Goal: Task Accomplishment & Management: Manage account settings

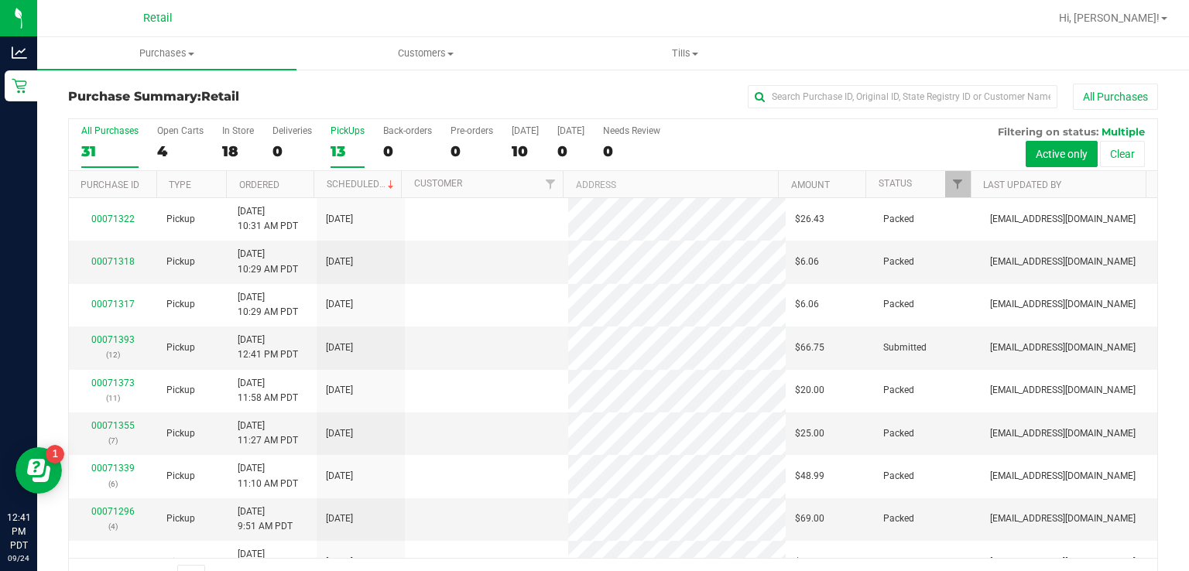
click at [344, 136] on div "PickUps" at bounding box center [348, 130] width 34 height 11
click at [0, 0] on input "PickUps 13" at bounding box center [0, 0] width 0 height 0
click at [343, 130] on div "PickUps" at bounding box center [348, 130] width 34 height 11
click at [0, 0] on input "PickUps 13" at bounding box center [0, 0] width 0 height 0
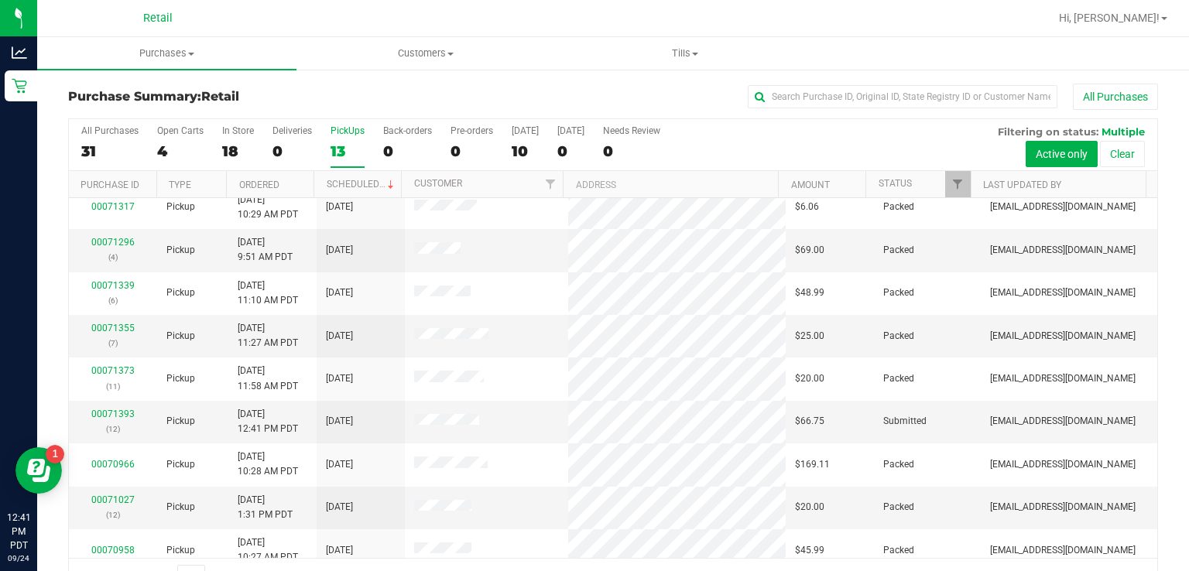
scroll to position [99, 0]
click at [108, 407] on link "00071393" at bounding box center [112, 412] width 43 height 11
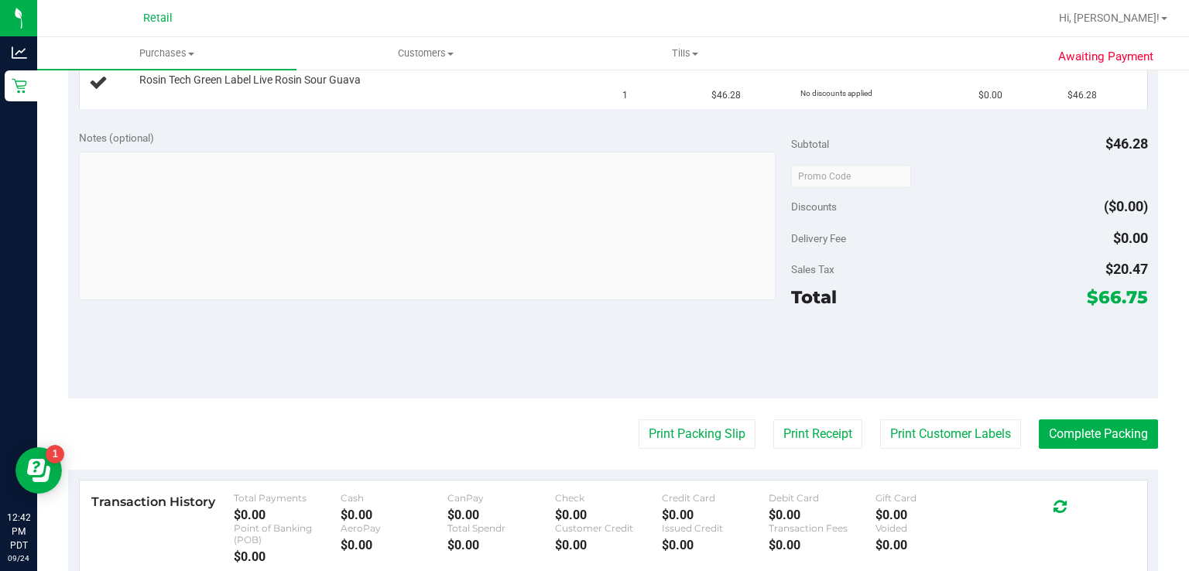
scroll to position [434, 0]
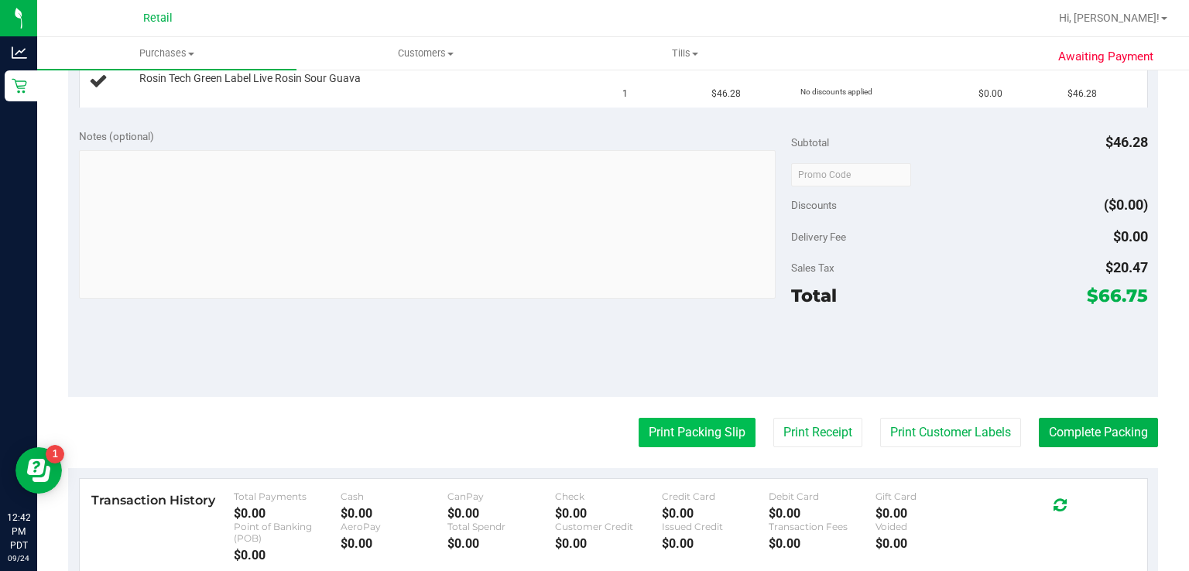
click at [664, 433] on button "Print Packing Slip" at bounding box center [697, 432] width 117 height 29
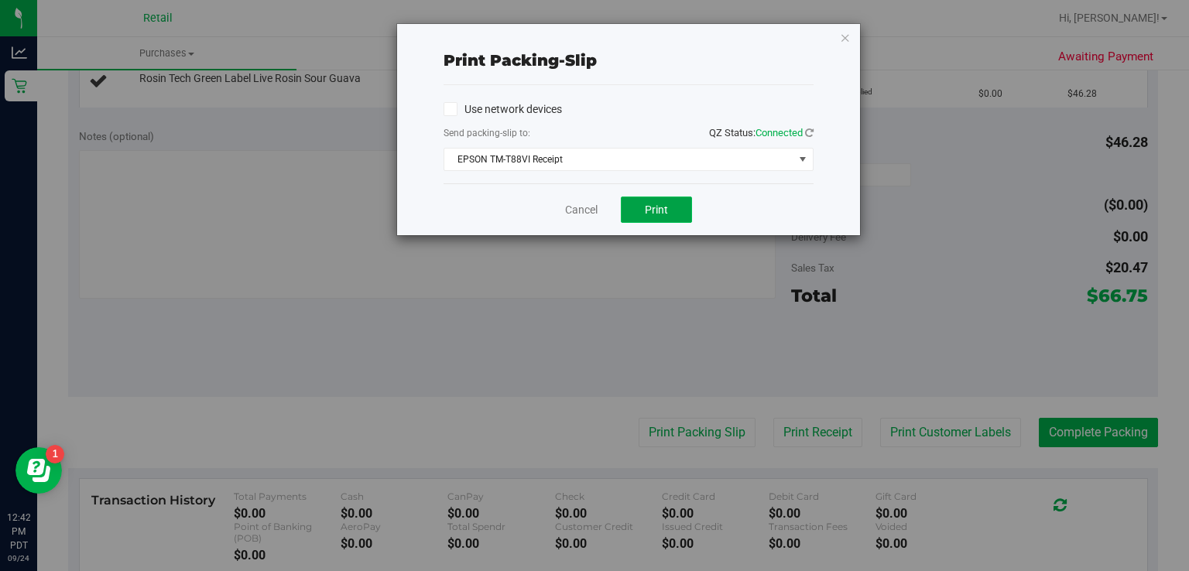
click at [664, 212] on span "Print" at bounding box center [656, 210] width 23 height 12
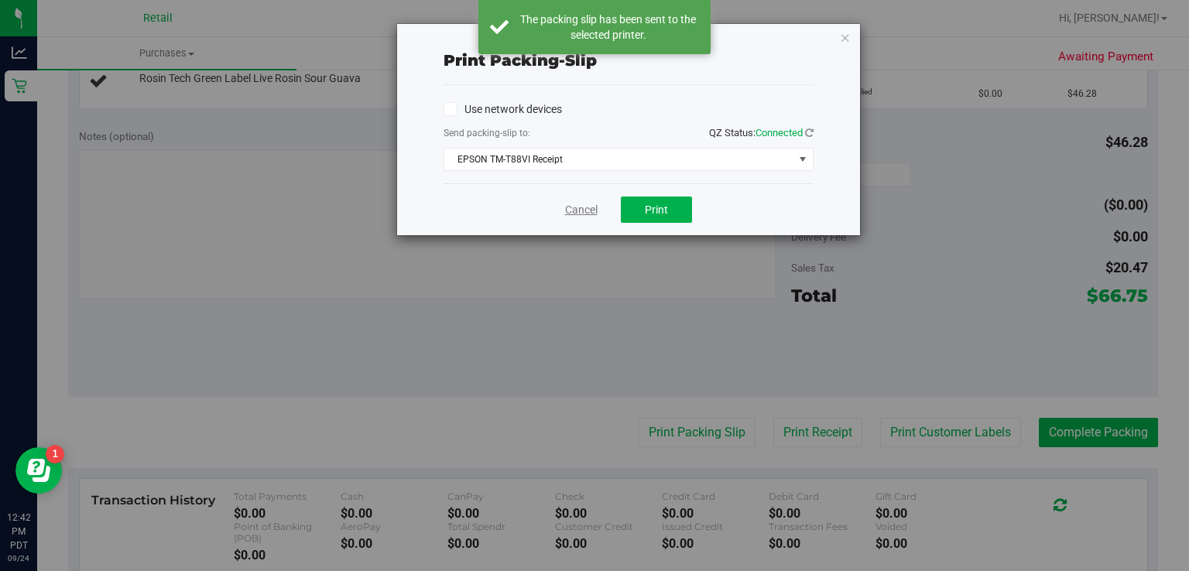
click at [573, 202] on link "Cancel" at bounding box center [581, 210] width 33 height 16
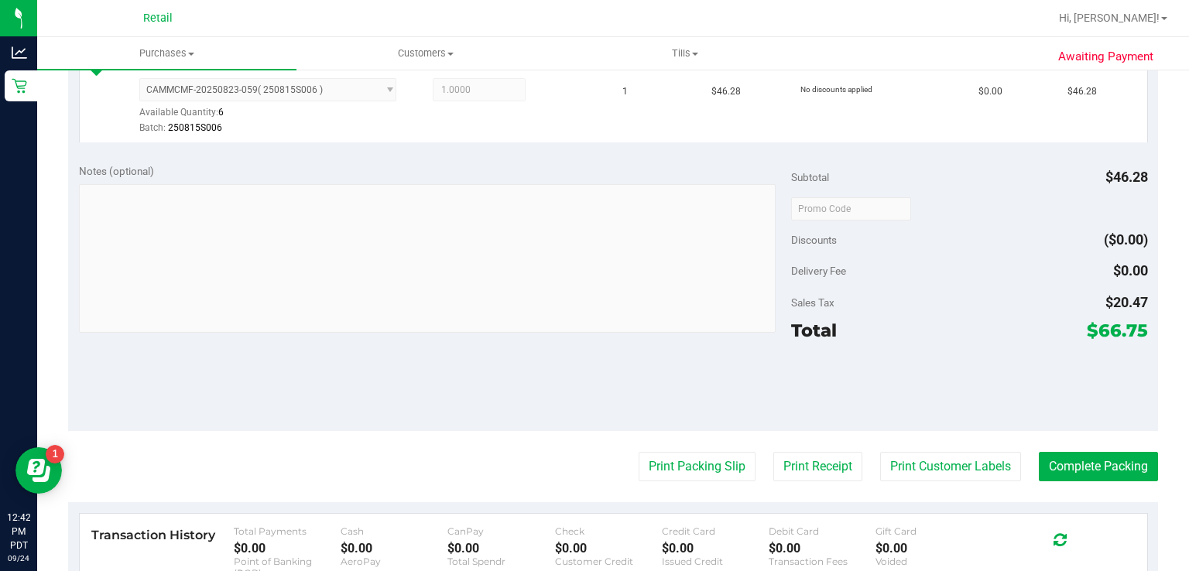
scroll to position [441, 0]
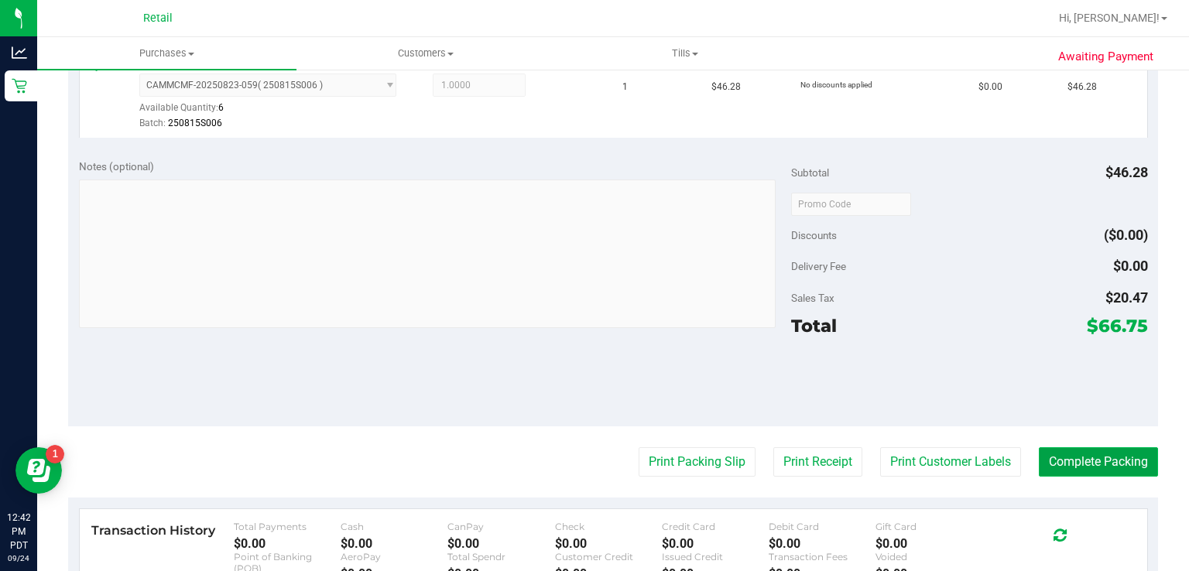
click at [1093, 455] on button "Complete Packing" at bounding box center [1098, 462] width 119 height 29
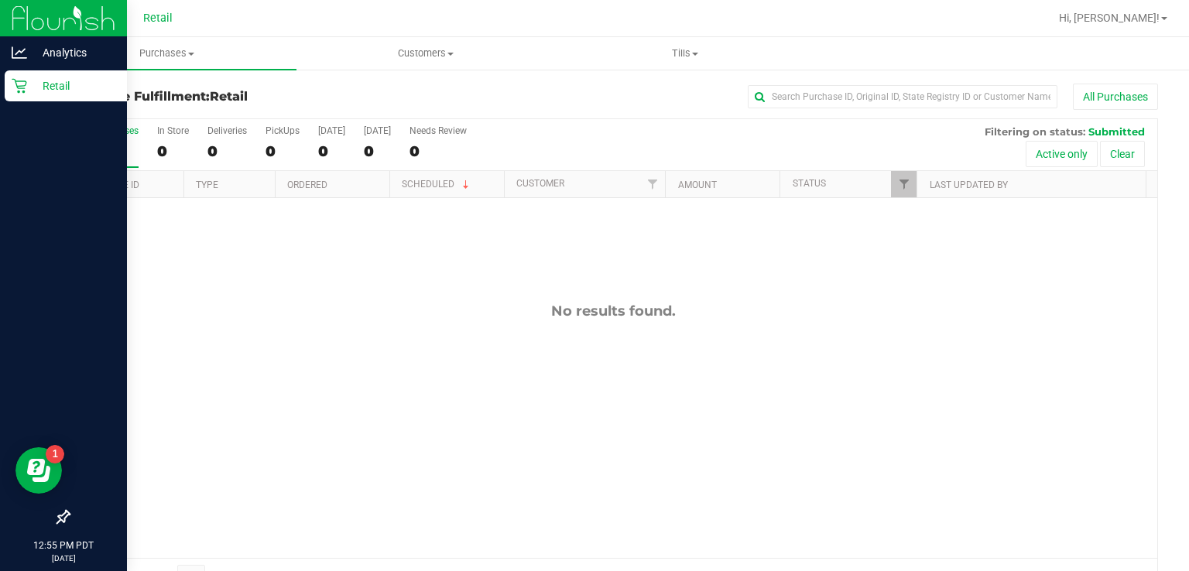
click at [22, 100] on div "Retail" at bounding box center [66, 85] width 122 height 31
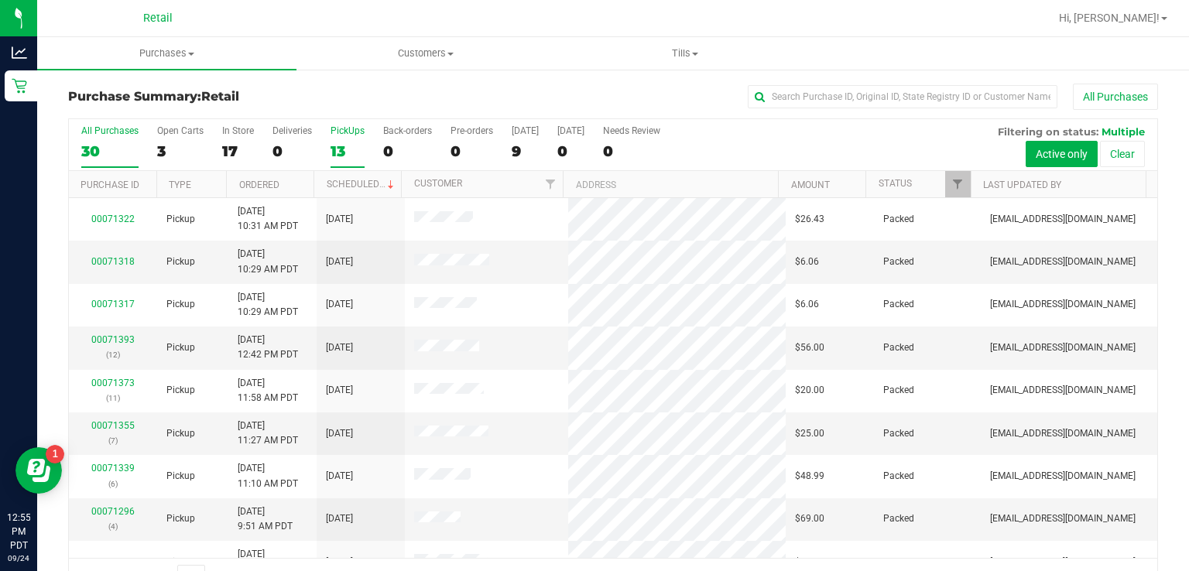
click at [349, 139] on label "PickUps 13" at bounding box center [348, 146] width 34 height 43
click at [0, 0] on input "PickUps 13" at bounding box center [0, 0] width 0 height 0
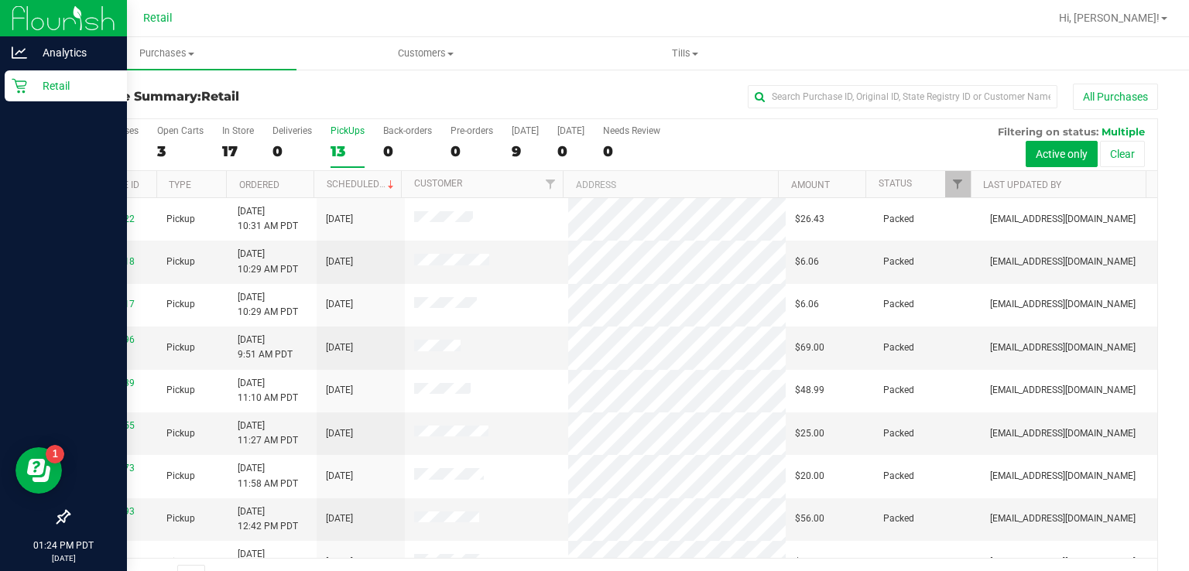
click at [17, 92] on icon at bounding box center [19, 85] width 15 height 15
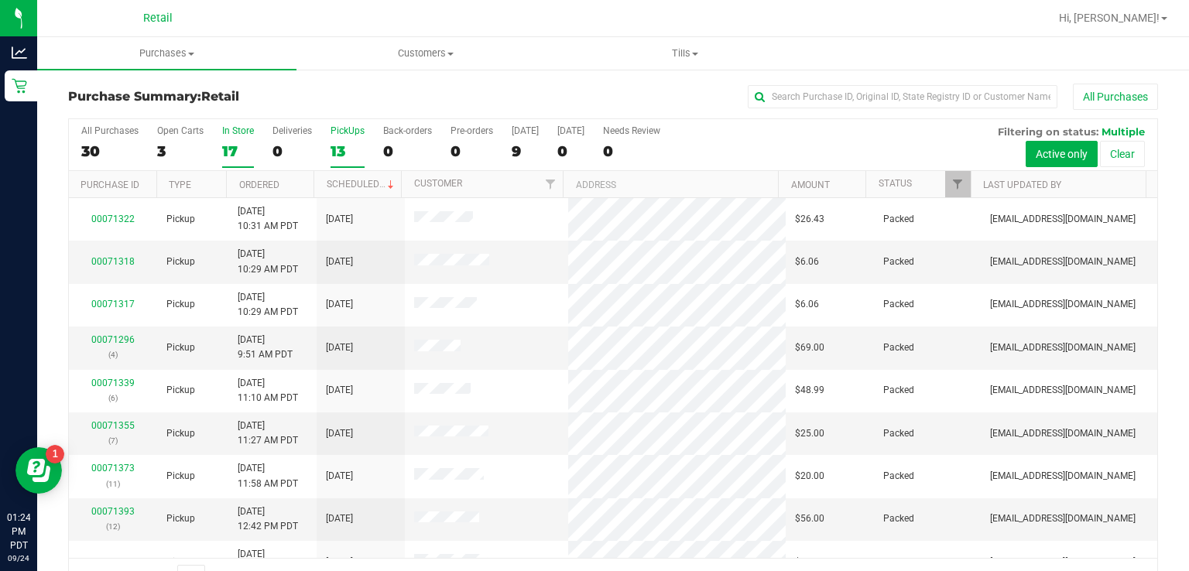
click at [242, 125] on div "In Store" at bounding box center [238, 130] width 32 height 11
click at [0, 0] on input "In Store 17" at bounding box center [0, 0] width 0 height 0
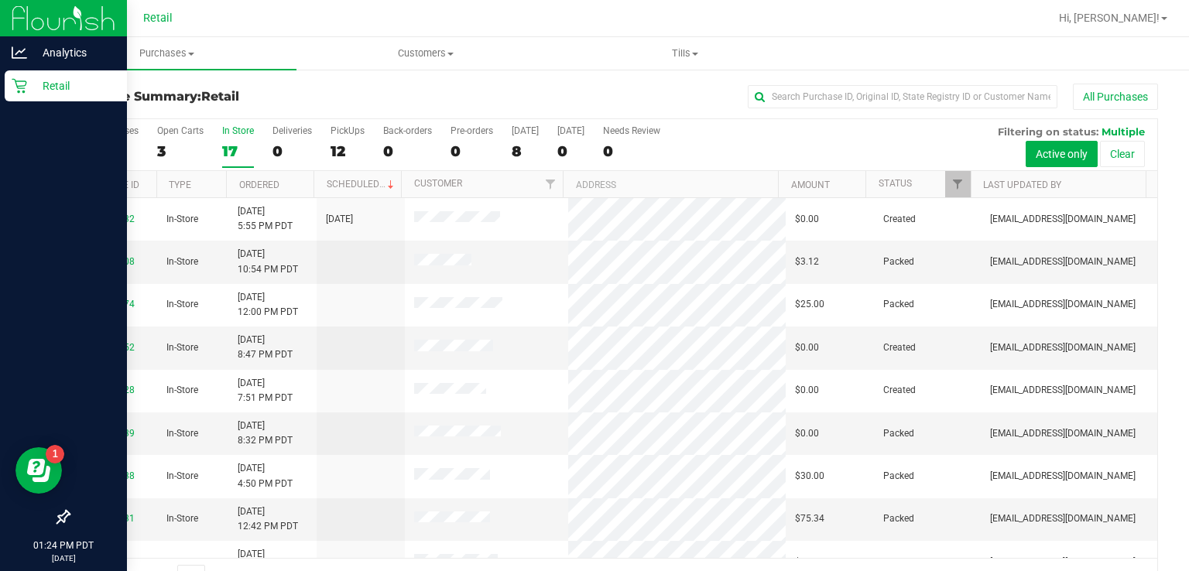
click at [19, 91] on icon at bounding box center [19, 86] width 15 height 15
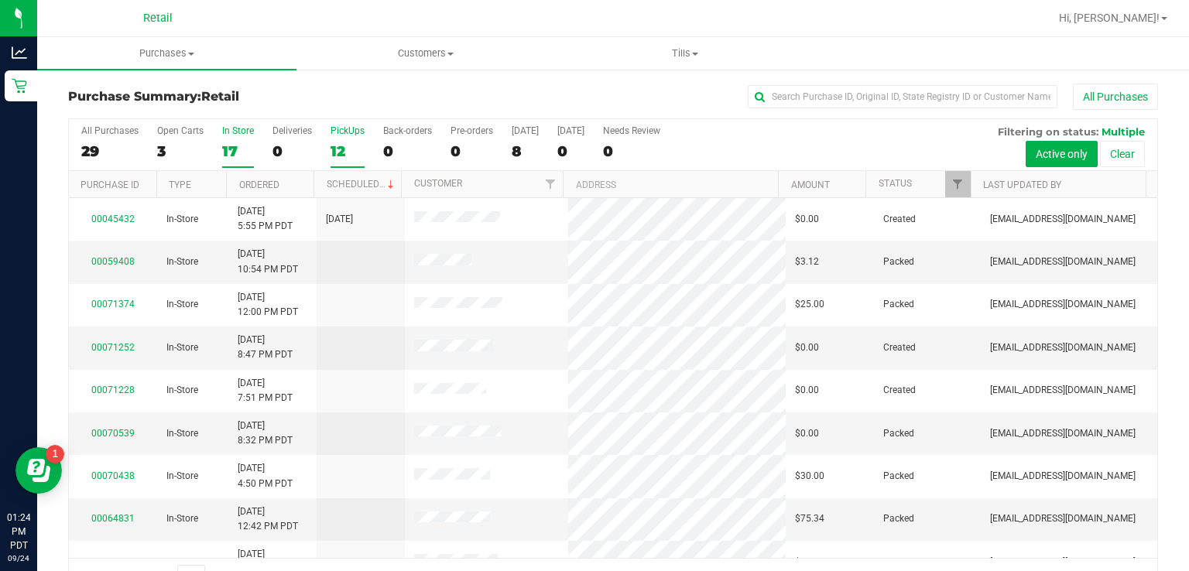
click at [352, 129] on div "PickUps" at bounding box center [348, 130] width 34 height 11
click at [0, 0] on input "PickUps 12" at bounding box center [0, 0] width 0 height 0
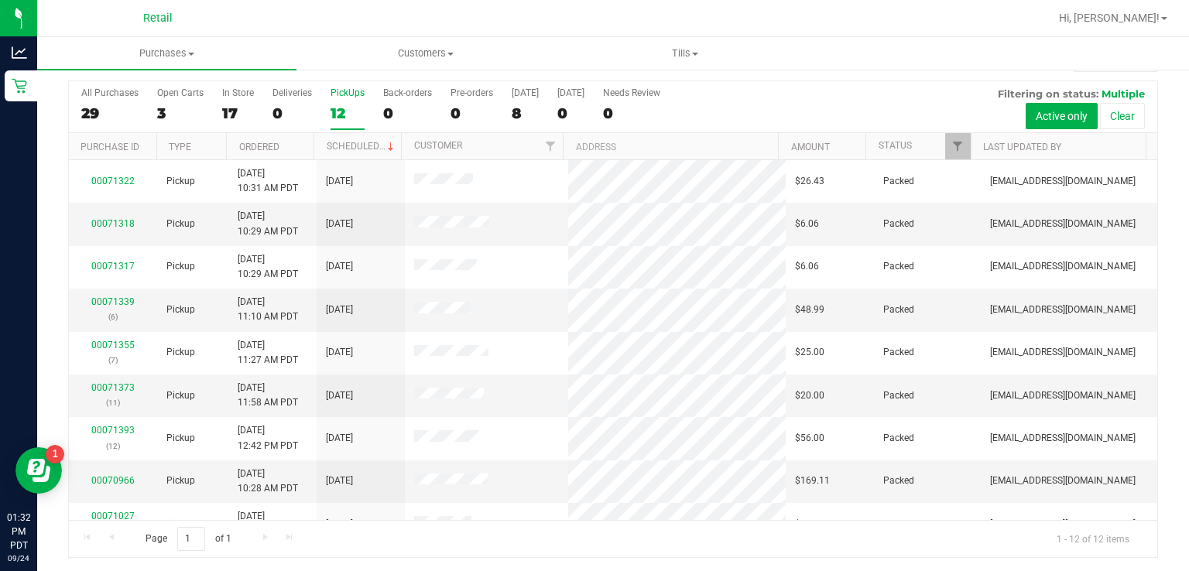
click at [514, 11] on div at bounding box center [663, 18] width 772 height 30
click at [353, 92] on div "PickUps" at bounding box center [348, 93] width 34 height 11
click at [0, 0] on input "PickUps 12" at bounding box center [0, 0] width 0 height 0
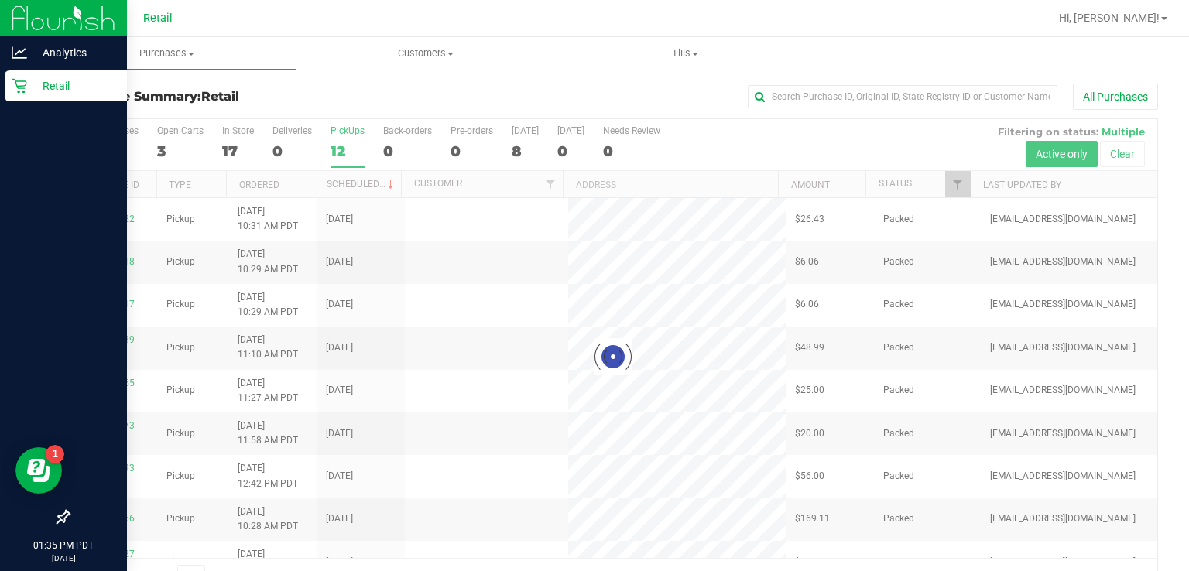
click at [22, 92] on icon at bounding box center [19, 86] width 15 height 15
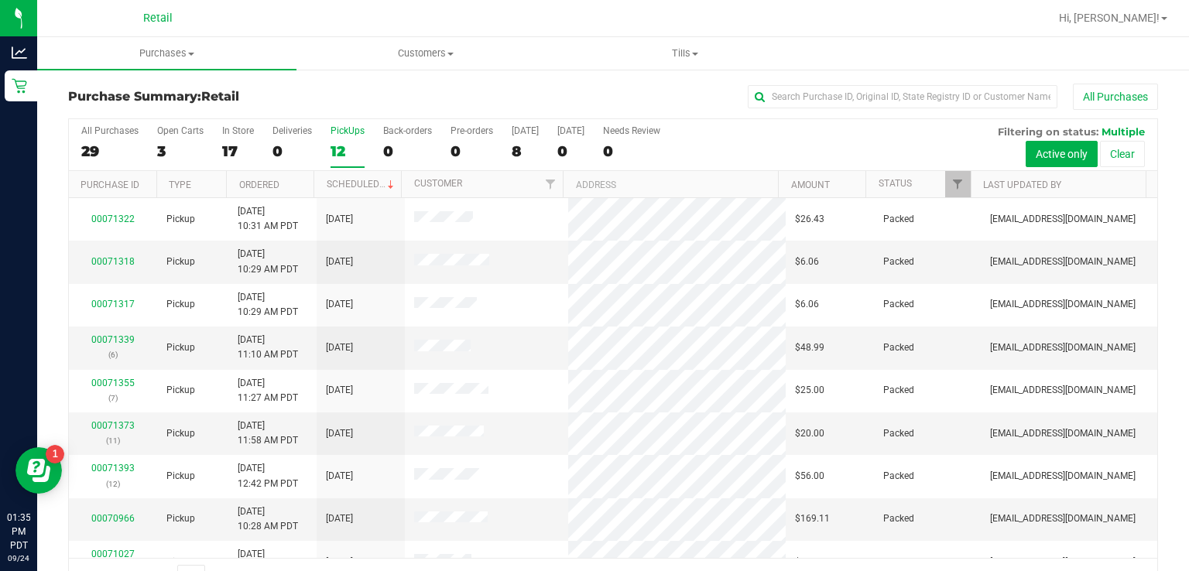
click at [355, 130] on div "PickUps" at bounding box center [348, 130] width 34 height 11
click at [0, 0] on input "PickUps 12" at bounding box center [0, 0] width 0 height 0
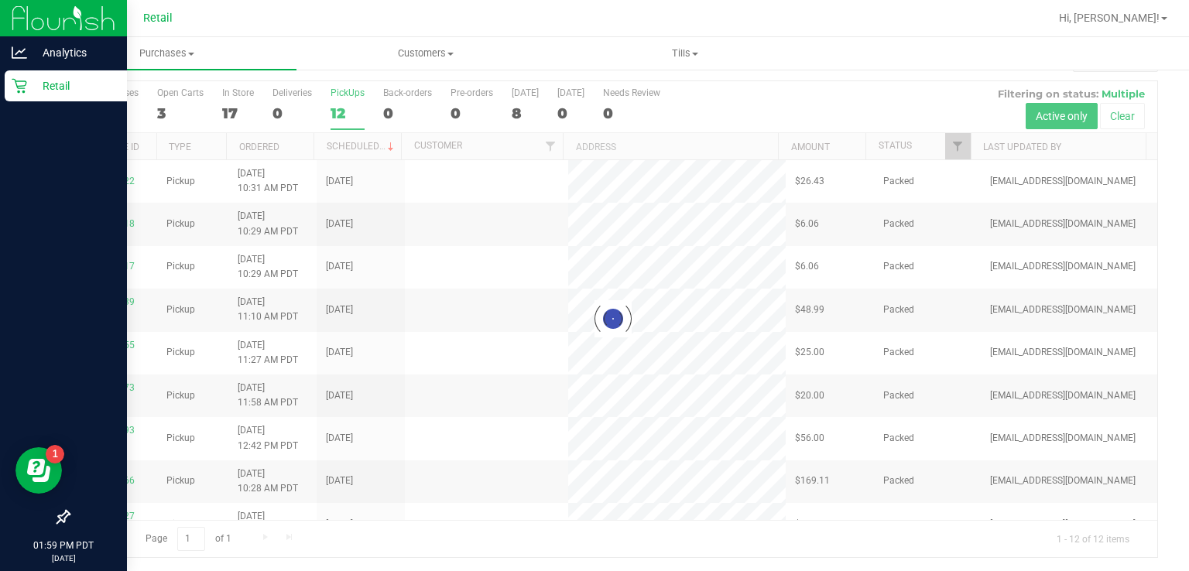
click at [22, 93] on icon at bounding box center [19, 85] width 15 height 15
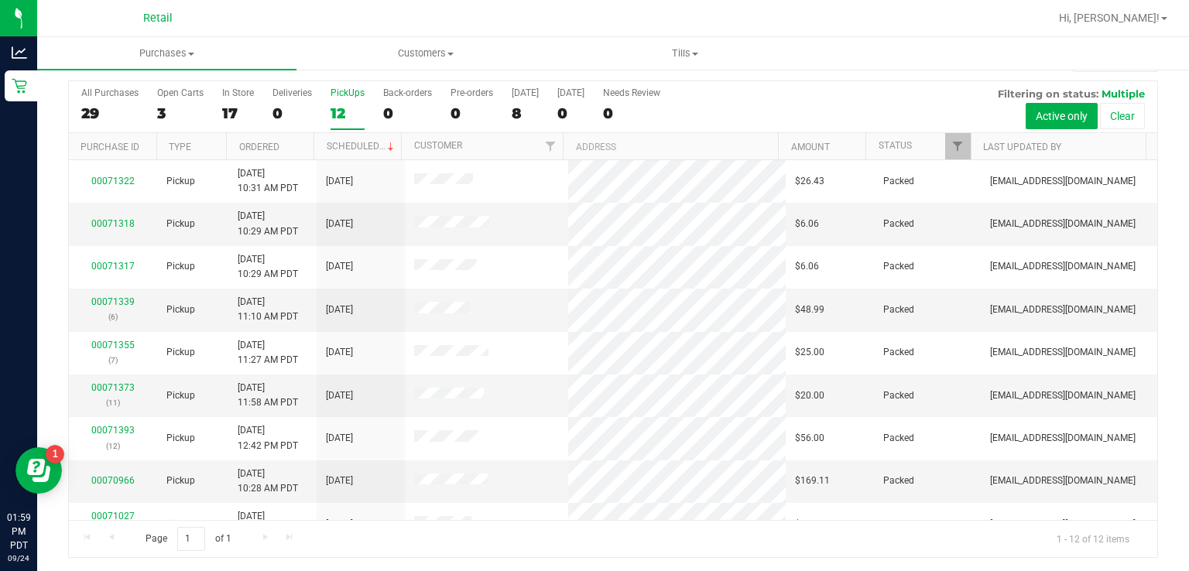
click at [347, 91] on div "PickUps" at bounding box center [348, 93] width 34 height 11
click at [0, 0] on input "PickUps 12" at bounding box center [0, 0] width 0 height 0
